Goal: Task Accomplishment & Management: Manage account settings

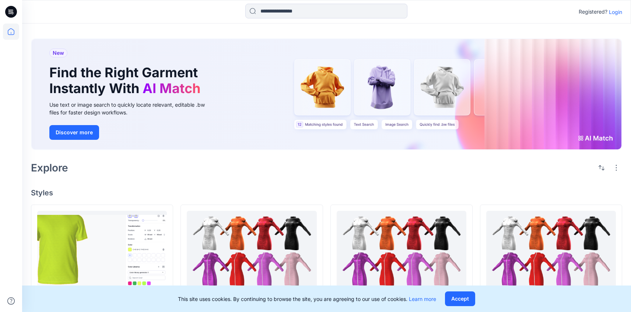
click at [615, 15] on p "Login" at bounding box center [615, 12] width 13 height 8
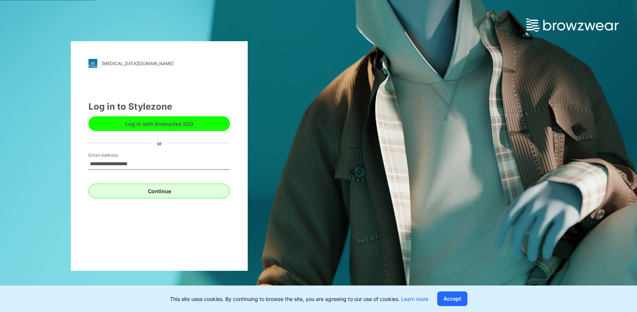
type input "**********"
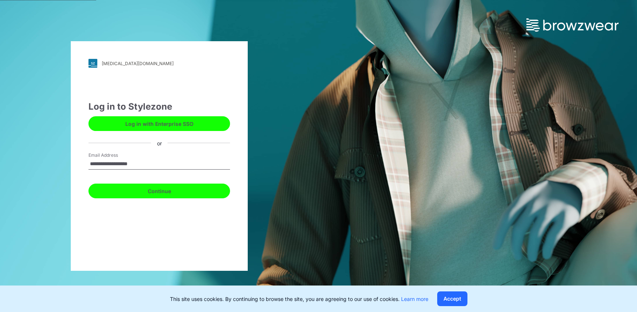
click at [205, 186] on button "Continue" at bounding box center [159, 191] width 142 height 15
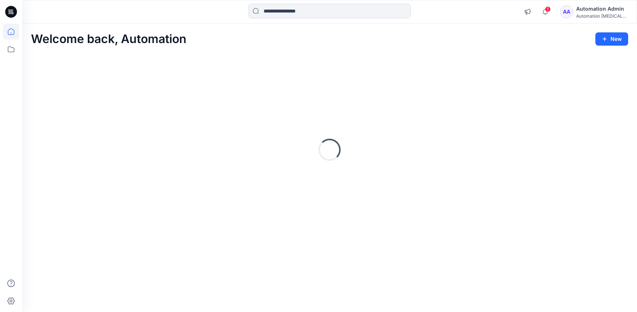
click at [600, 8] on div "Automation Admin" at bounding box center [602, 8] width 52 height 9
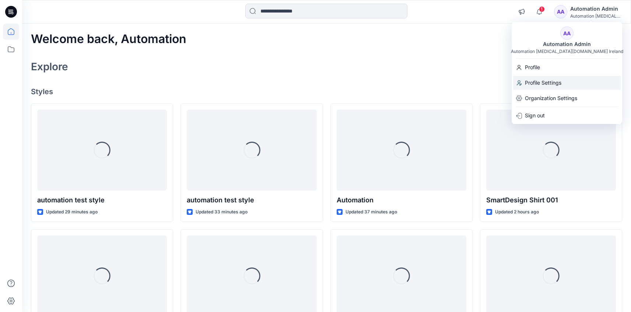
click at [567, 78] on div "Profile Settings" at bounding box center [567, 83] width 108 height 14
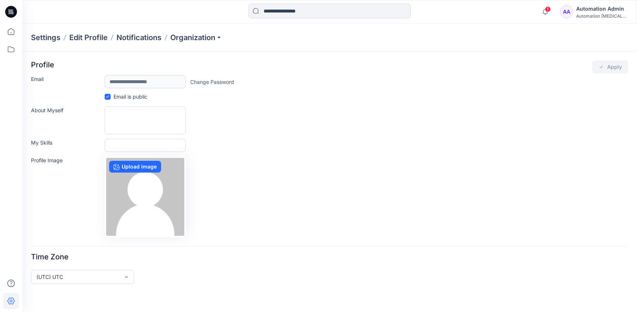
click at [588, 10] on div "Automation Admin" at bounding box center [602, 8] width 52 height 9
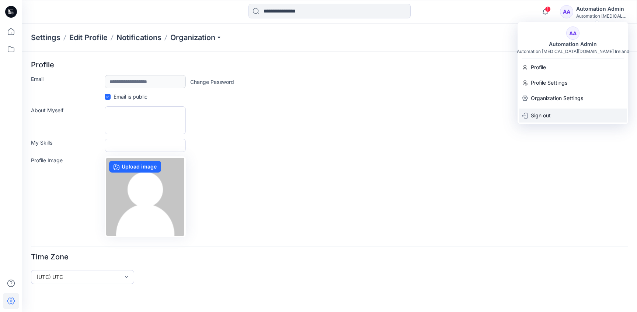
click at [570, 112] on div "Sign out" at bounding box center [573, 116] width 108 height 14
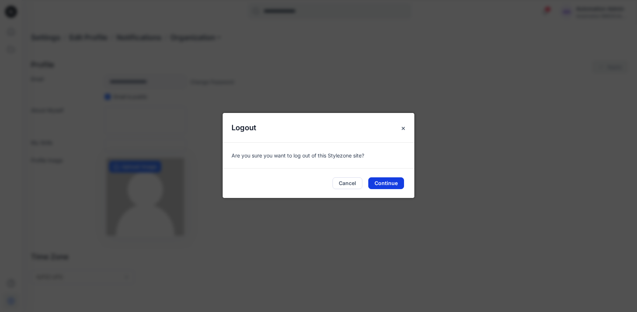
click at [390, 186] on button "Continue" at bounding box center [386, 184] width 36 height 12
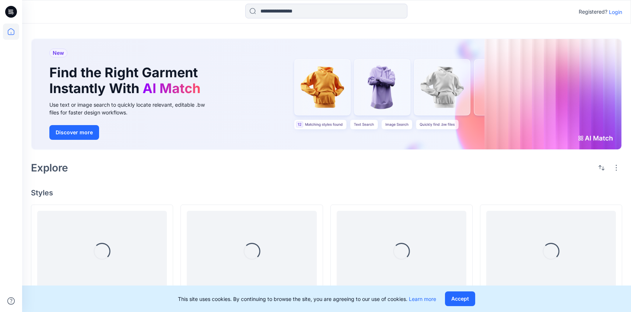
click at [617, 12] on p "Login" at bounding box center [615, 12] width 13 height 8
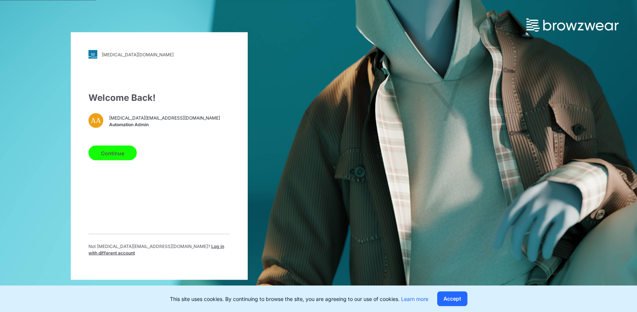
click at [192, 249] on span "Log in with different account" at bounding box center [156, 250] width 136 height 12
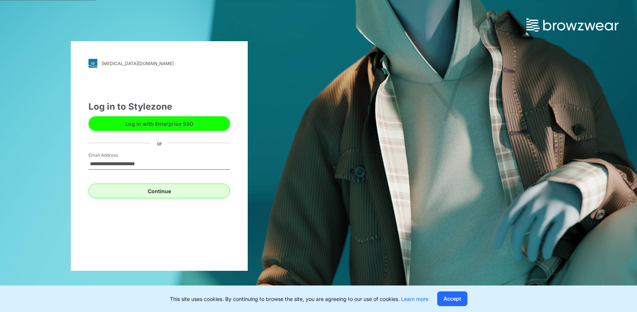
type input "**********"
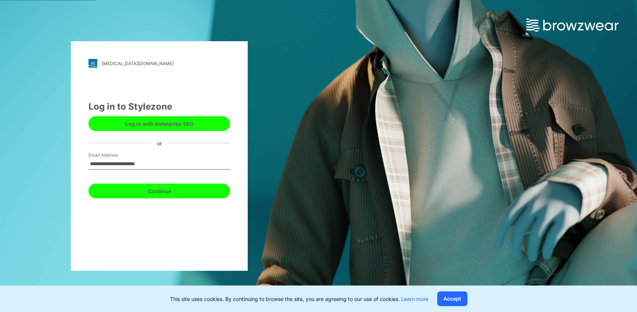
click at [157, 192] on button "Continue" at bounding box center [159, 191] width 142 height 15
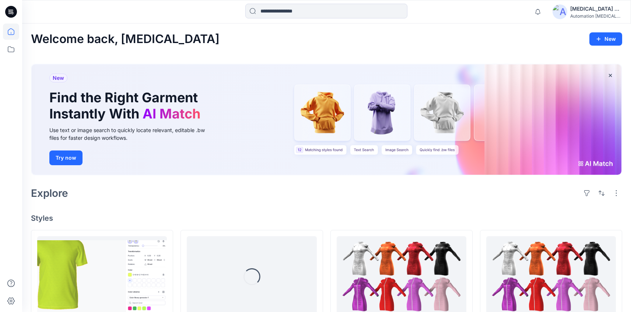
scroll to position [247, 0]
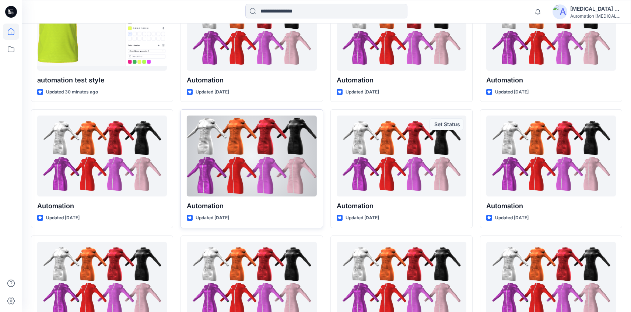
click at [230, 177] on div at bounding box center [252, 156] width 130 height 81
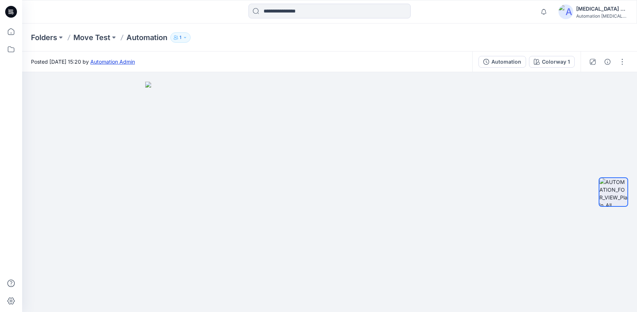
click at [135, 63] on link "Automation Admin" at bounding box center [112, 62] width 45 height 6
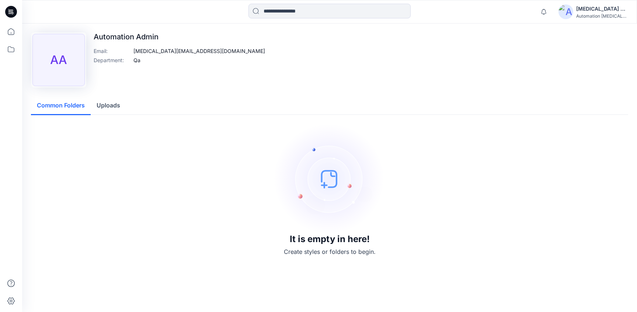
click at [594, 10] on div "[MEDICAL_DATA] +567" at bounding box center [602, 8] width 52 height 9
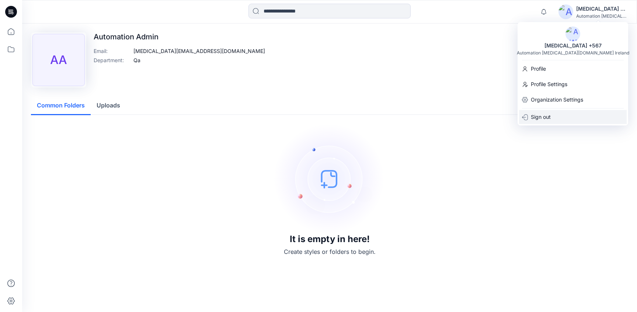
click at [566, 116] on div "Sign out" at bounding box center [573, 117] width 108 height 14
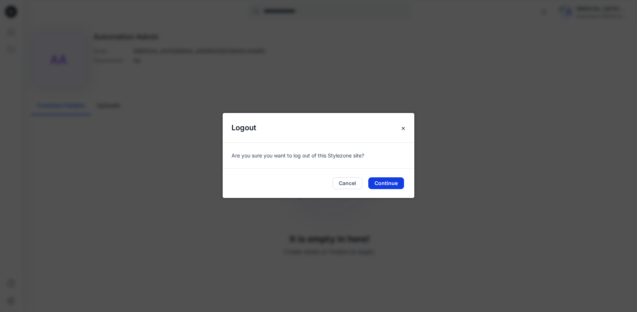
click at [385, 180] on button "Continue" at bounding box center [386, 184] width 36 height 12
